Goal: Check status

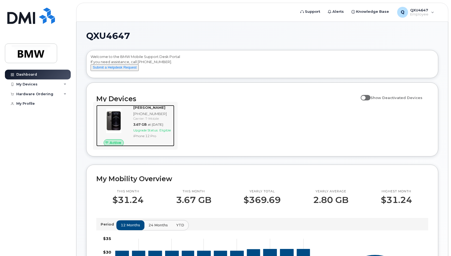
click at [149, 127] on div "3.67 GB at [DATE]" at bounding box center [152, 124] width 39 height 5
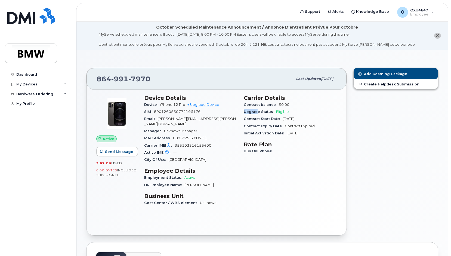
drag, startPoint x: 274, startPoint y: 114, endPoint x: 290, endPoint y: 106, distance: 17.7
click at [290, 106] on section "Carrier Details Contract balance $0.00 Upgrade Status Eligible Contract Start D…" at bounding box center [290, 116] width 93 height 42
drag, startPoint x: 274, startPoint y: 126, endPoint x: 286, endPoint y: 125, distance: 12.1
click at [286, 125] on div "Contract Expiry Date Contract Expired" at bounding box center [290, 126] width 93 height 7
click at [294, 120] on span "[DATE]" at bounding box center [289, 119] width 12 height 4
